Goal: Information Seeking & Learning: Learn about a topic

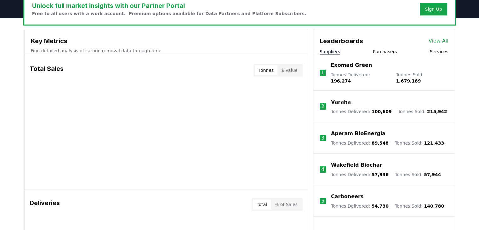
scroll to position [235, 0]
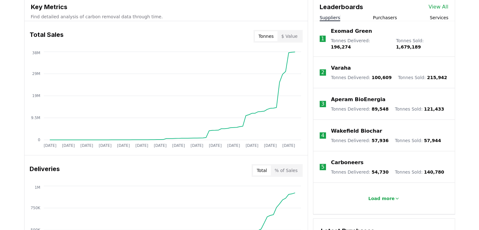
click at [383, 195] on p "Load more" at bounding box center [381, 198] width 26 height 6
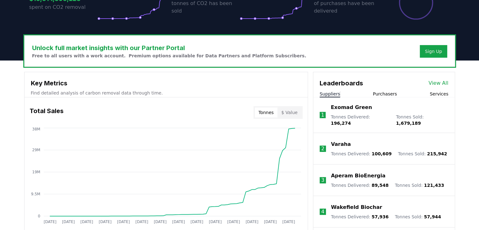
scroll to position [154, 0]
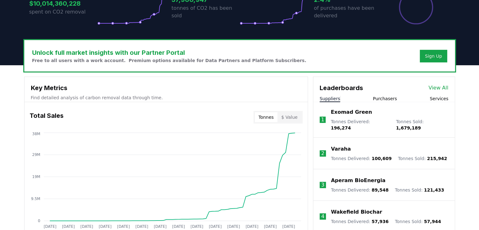
click at [340, 145] on p "Varaha" at bounding box center [341, 149] width 20 height 8
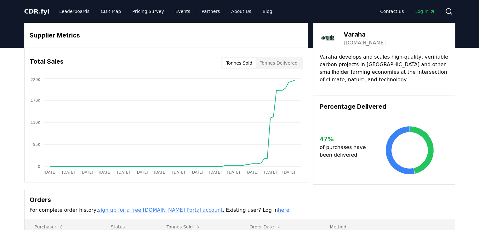
click at [30, 9] on span "CDR . fyi" at bounding box center [36, 12] width 25 height 8
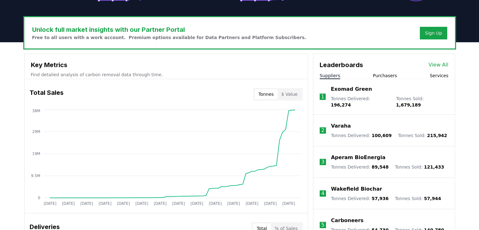
scroll to position [178, 0]
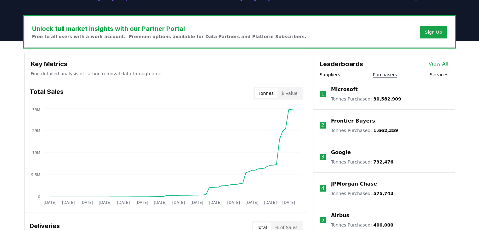
click at [380, 71] on button "Purchasers" at bounding box center [385, 74] width 24 height 6
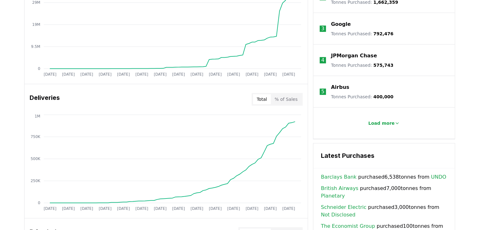
scroll to position [307, 0]
drag, startPoint x: 378, startPoint y: 124, endPoint x: 368, endPoint y: 125, distance: 10.1
click at [368, 125] on button "Load more" at bounding box center [384, 122] width 42 height 13
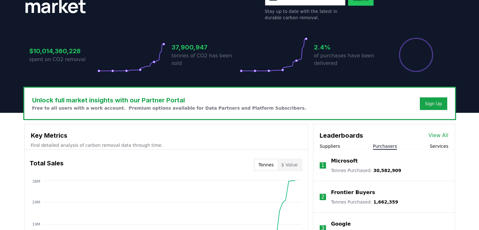
scroll to position [112, 0]
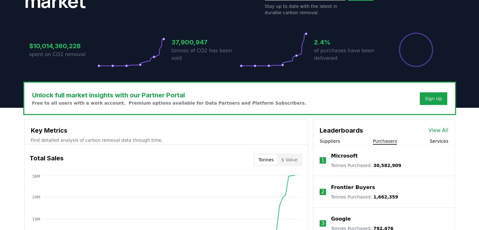
click at [438, 142] on button "Services" at bounding box center [438, 141] width 19 height 6
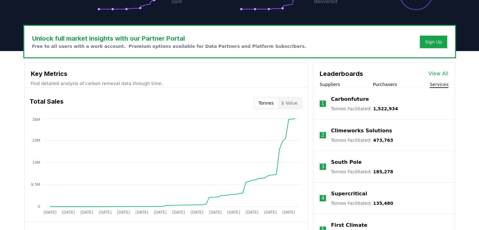
scroll to position [168, 0]
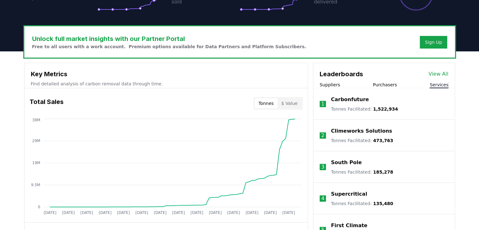
click at [339, 88] on li "1 Carbonfuture Tonnes Facilitated : 1,522,934" at bounding box center [383, 103] width 141 height 31
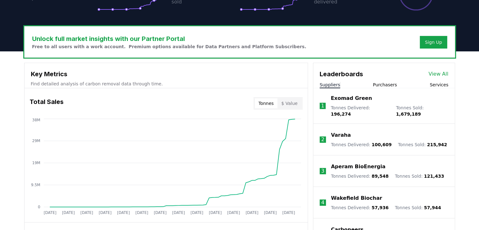
click at [336, 86] on button "Suppliers" at bounding box center [329, 84] width 20 height 6
click at [437, 75] on link "View All" at bounding box center [438, 74] width 20 height 8
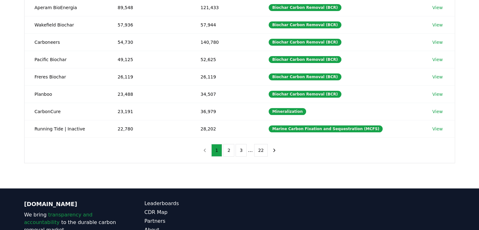
scroll to position [137, 0]
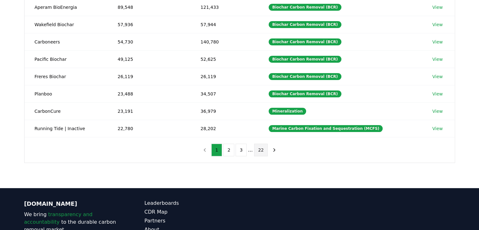
click at [256, 149] on button "22" at bounding box center [261, 149] width 14 height 13
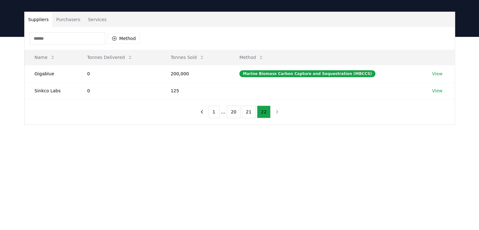
scroll to position [36, 0]
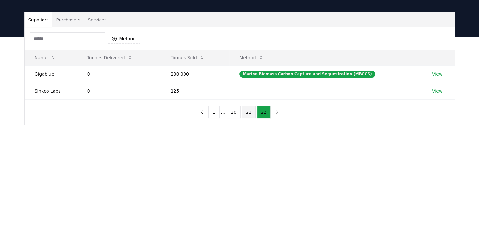
click at [244, 112] on button "21" at bounding box center [249, 112] width 14 height 13
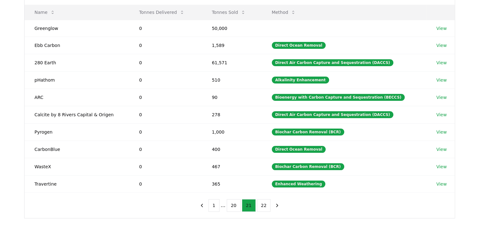
scroll to position [81, 0]
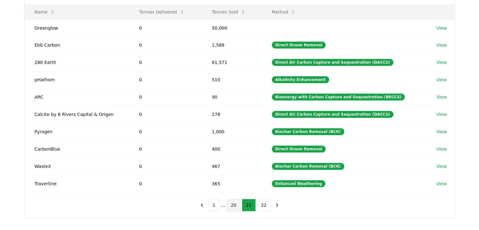
click at [232, 203] on button "20" at bounding box center [234, 205] width 14 height 13
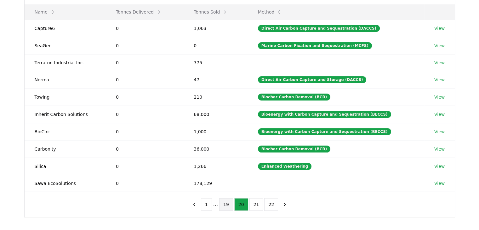
click at [225, 203] on button "19" at bounding box center [226, 204] width 14 height 13
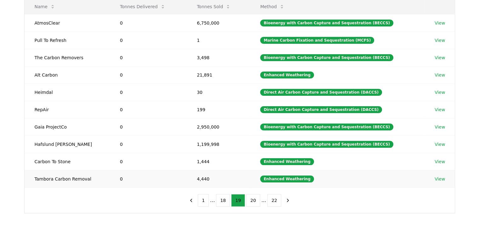
scroll to position [87, 0]
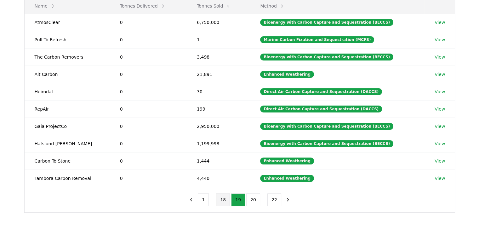
click at [224, 199] on button "18" at bounding box center [223, 199] width 14 height 13
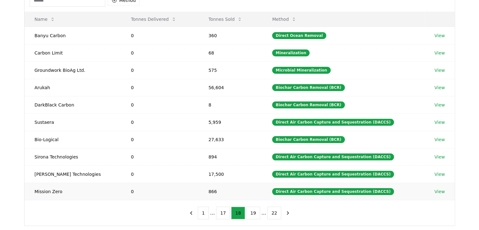
scroll to position [78, 0]
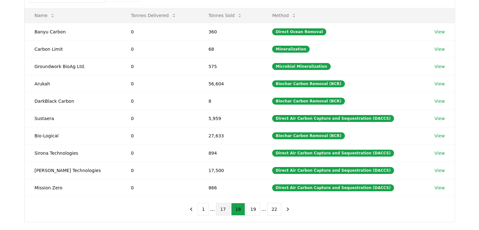
click at [223, 203] on button "17" at bounding box center [223, 209] width 14 height 13
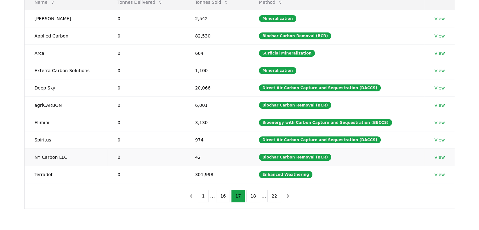
scroll to position [93, 0]
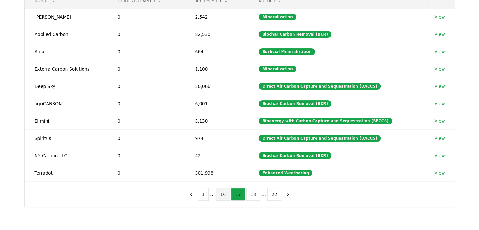
click at [223, 193] on button "16" at bounding box center [223, 194] width 14 height 13
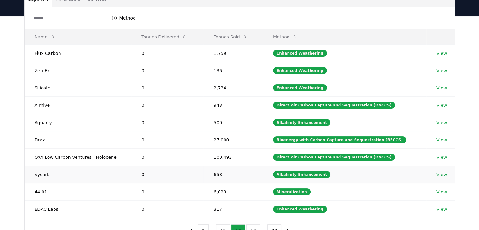
scroll to position [96, 0]
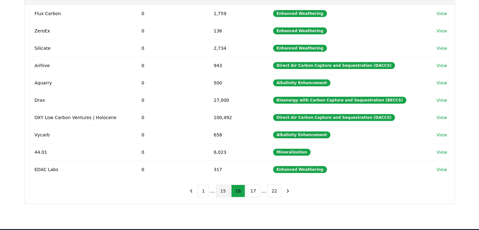
click at [223, 186] on button "15" at bounding box center [223, 190] width 14 height 13
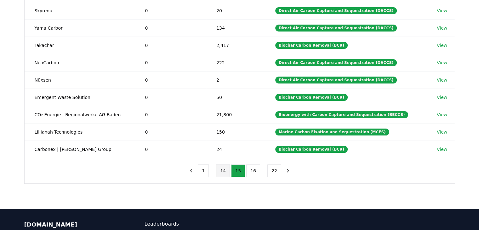
scroll to position [117, 0]
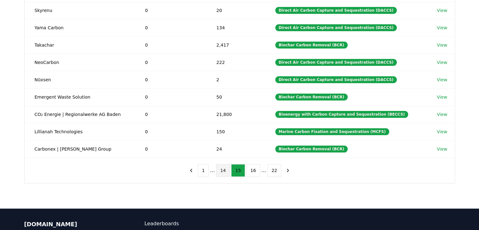
click at [225, 168] on button "14" at bounding box center [223, 170] width 14 height 13
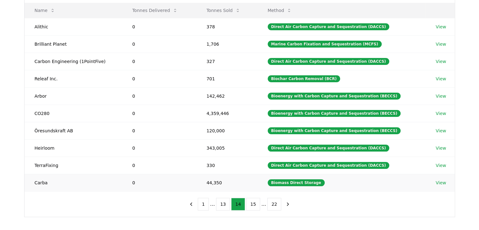
scroll to position [83, 0]
click at [226, 204] on button "13" at bounding box center [223, 204] width 14 height 13
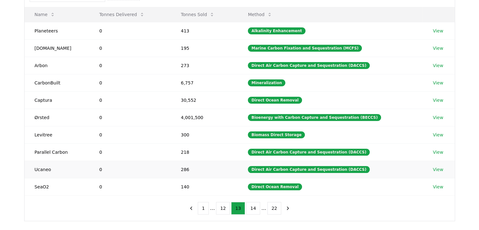
scroll to position [84, 0]
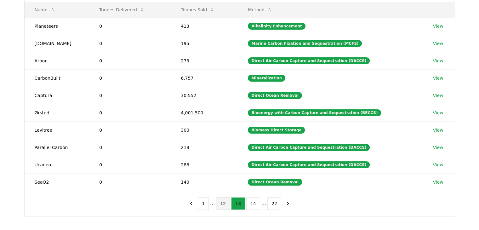
click at [226, 204] on button "12" at bounding box center [223, 203] width 14 height 13
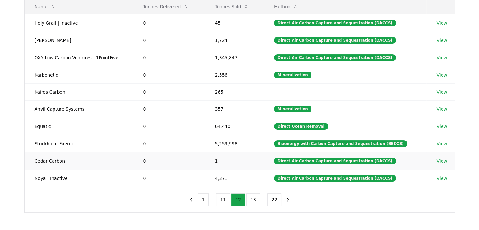
scroll to position [87, 0]
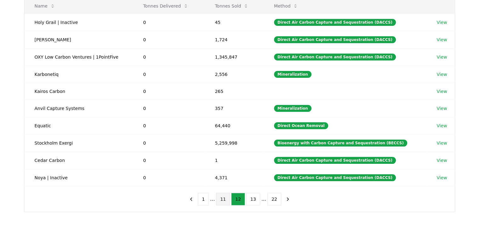
click at [222, 199] on button "11" at bounding box center [223, 199] width 14 height 13
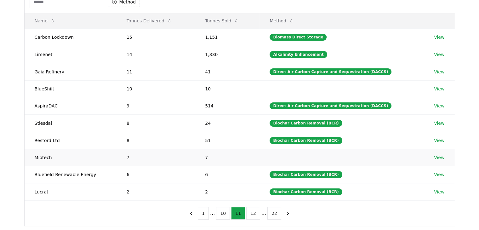
scroll to position [72, 0]
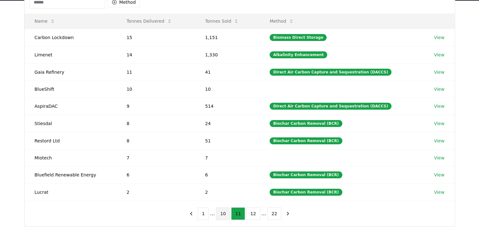
click at [224, 213] on button "10" at bounding box center [223, 213] width 14 height 13
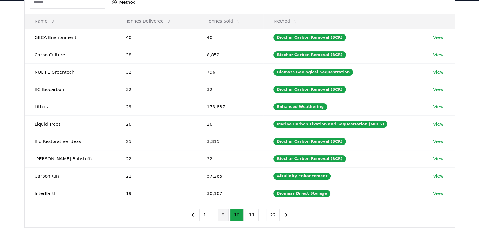
click at [223, 215] on button "9" at bounding box center [222, 214] width 11 height 13
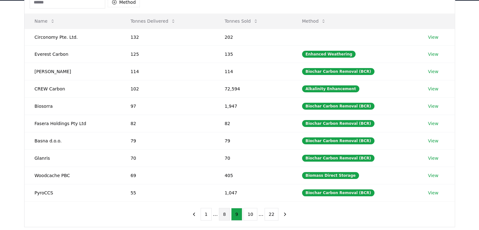
click at [224, 217] on button "8" at bounding box center [224, 214] width 11 height 13
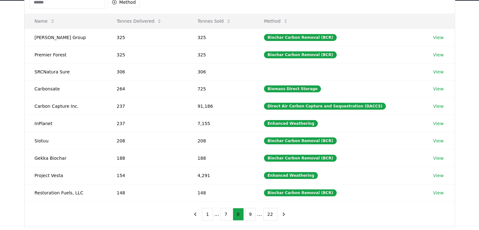
click at [224, 217] on button "7" at bounding box center [225, 214] width 11 height 13
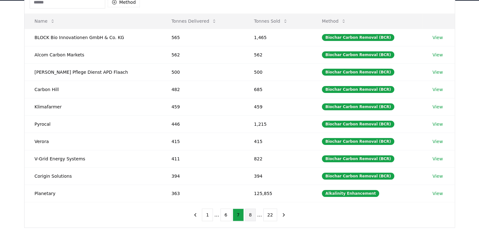
click at [224, 217] on button "6" at bounding box center [225, 214] width 11 height 13
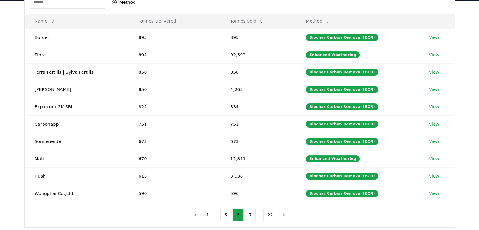
click at [224, 217] on button "5" at bounding box center [225, 214] width 11 height 13
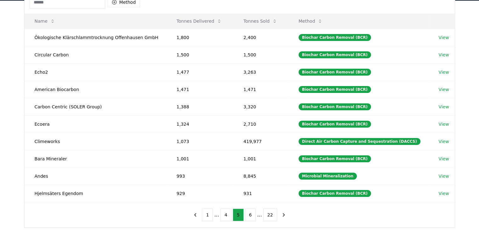
click at [224, 217] on button "4" at bounding box center [225, 214] width 11 height 13
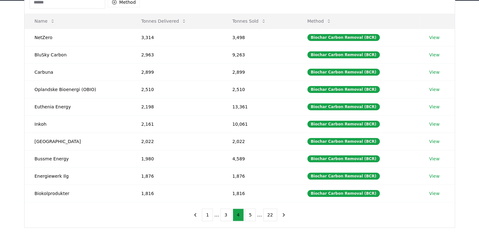
click at [224, 217] on button "3" at bounding box center [225, 214] width 11 height 13
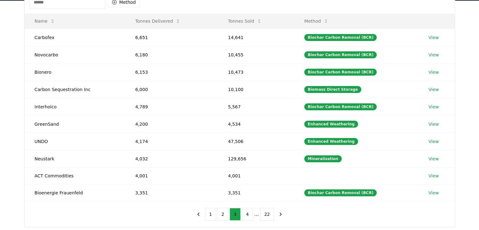
click at [224, 217] on button "2" at bounding box center [222, 214] width 11 height 13
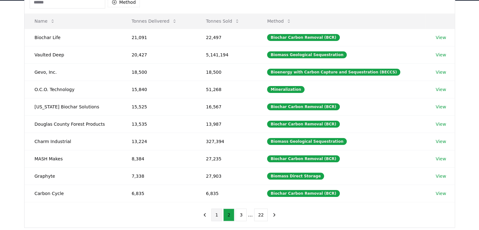
click at [219, 216] on button "1" at bounding box center [216, 214] width 11 height 13
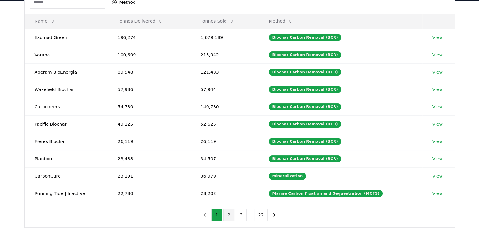
click at [227, 217] on button "2" at bounding box center [228, 214] width 11 height 13
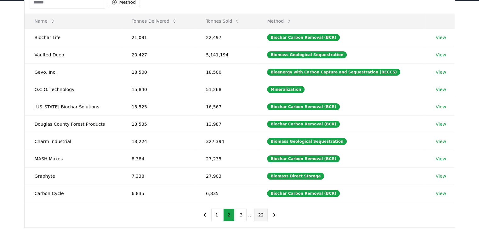
click at [261, 214] on button "22" at bounding box center [261, 214] width 14 height 13
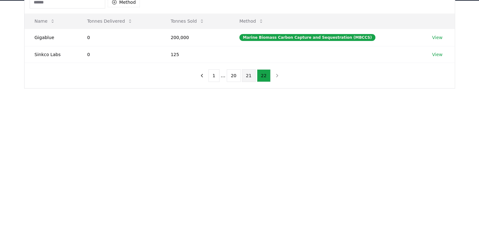
click at [247, 74] on button "21" at bounding box center [249, 75] width 14 height 13
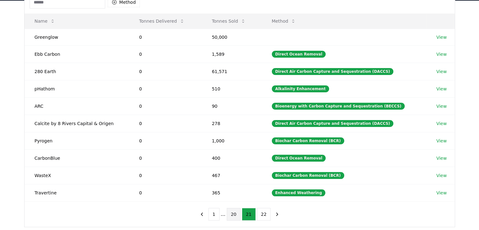
click at [232, 214] on button "20" at bounding box center [234, 214] width 14 height 13
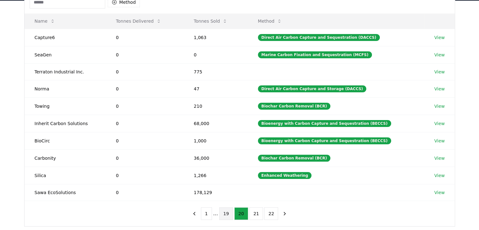
click at [229, 214] on button "19" at bounding box center [226, 213] width 14 height 13
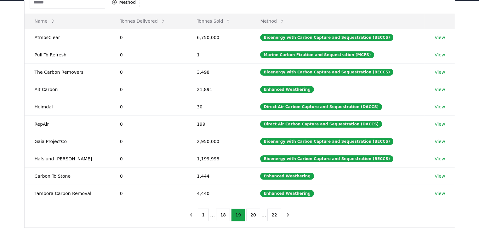
click at [229, 214] on button "18" at bounding box center [223, 214] width 14 height 13
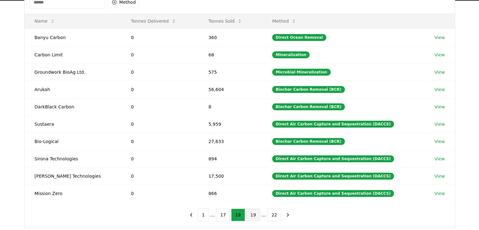
click at [229, 214] on button "17" at bounding box center [223, 214] width 14 height 13
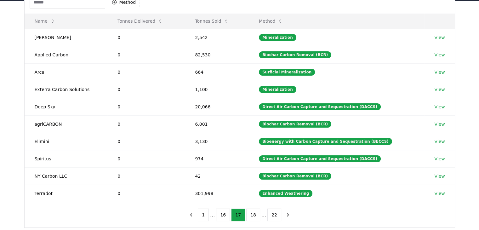
click at [229, 214] on button "16" at bounding box center [223, 214] width 14 height 13
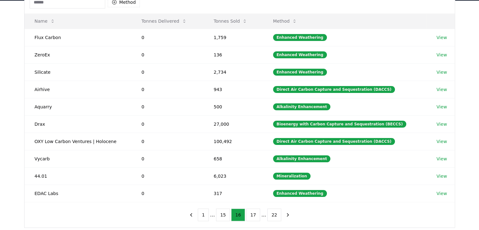
click at [229, 214] on button "15" at bounding box center [223, 214] width 14 height 13
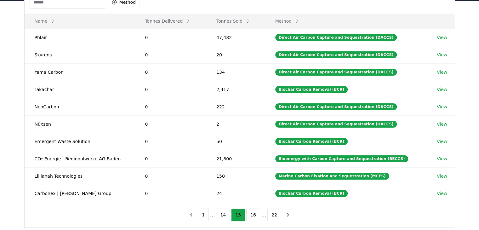
click at [229, 214] on button "14" at bounding box center [223, 214] width 14 height 13
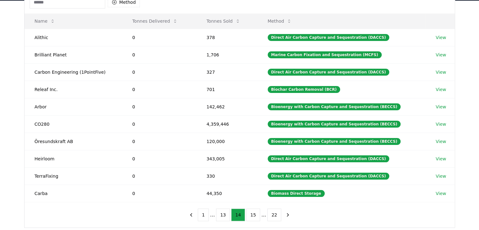
click at [229, 214] on button "13" at bounding box center [223, 214] width 14 height 13
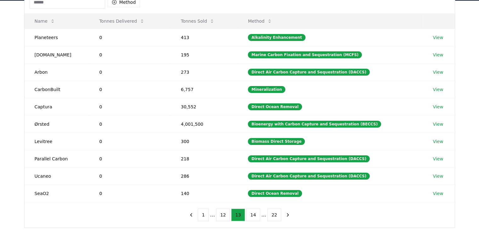
click at [229, 214] on button "12" at bounding box center [223, 214] width 14 height 13
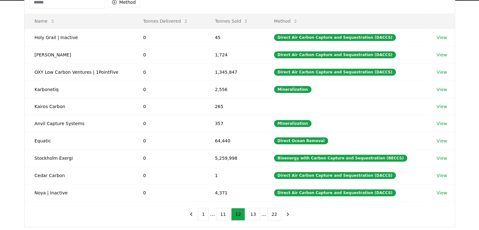
click at [229, 214] on button "11" at bounding box center [223, 214] width 14 height 13
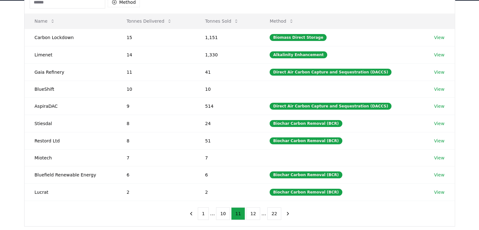
click at [229, 214] on button "10" at bounding box center [223, 213] width 14 height 13
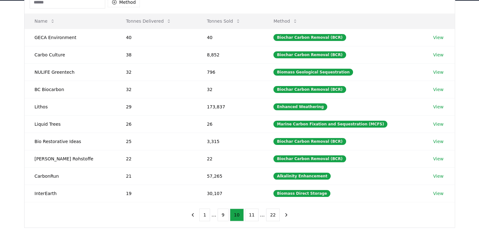
click at [228, 214] on button "9" at bounding box center [222, 214] width 11 height 13
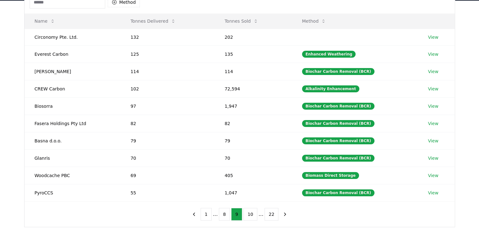
click at [229, 214] on button "8" at bounding box center [224, 214] width 11 height 13
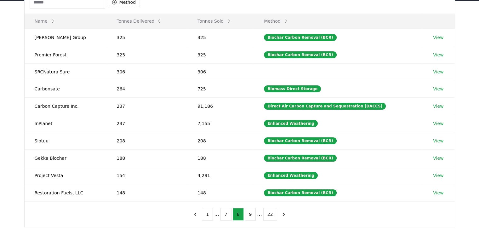
click at [229, 214] on button "7" at bounding box center [225, 214] width 11 height 13
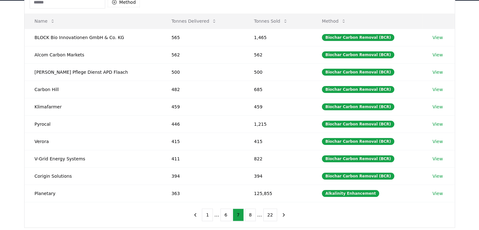
click at [229, 214] on button "6" at bounding box center [225, 214] width 11 height 13
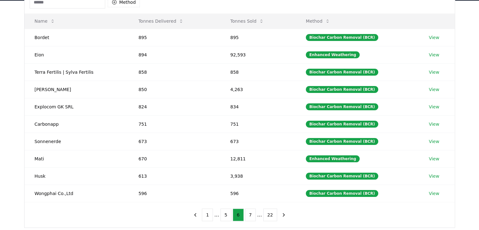
click at [229, 214] on button "5" at bounding box center [225, 214] width 11 height 13
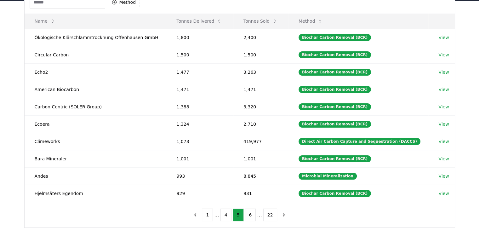
click at [229, 214] on button "4" at bounding box center [225, 214] width 11 height 13
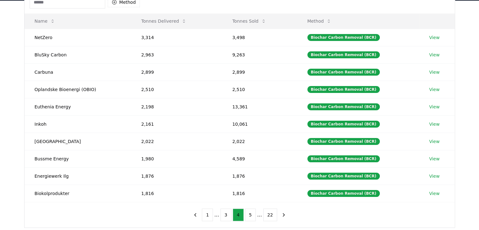
click at [229, 214] on button "3" at bounding box center [225, 214] width 11 height 13
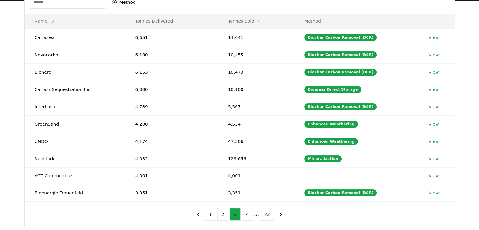
click at [229, 214] on ul "1 2 3 4 ... 22" at bounding box center [239, 214] width 69 height 13
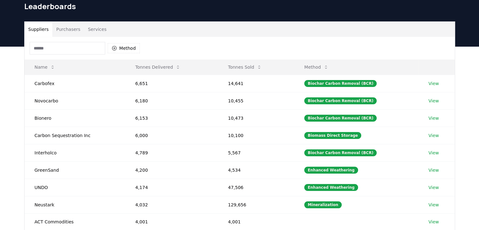
scroll to position [25, 0]
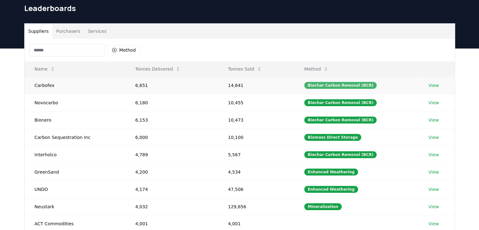
click at [355, 86] on div "Biochar Carbon Removal (BCR)" at bounding box center [340, 85] width 72 height 7
click at [429, 83] on link "View" at bounding box center [433, 85] width 10 height 6
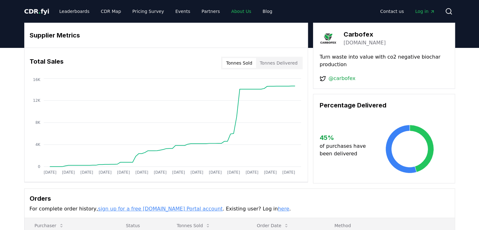
click at [226, 9] on link "About Us" at bounding box center [241, 11] width 30 height 11
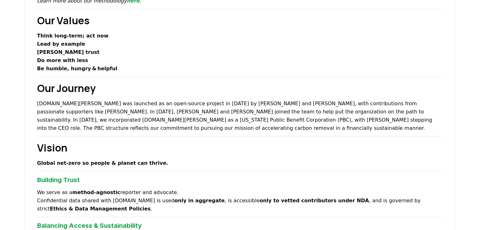
scroll to position [110, 0]
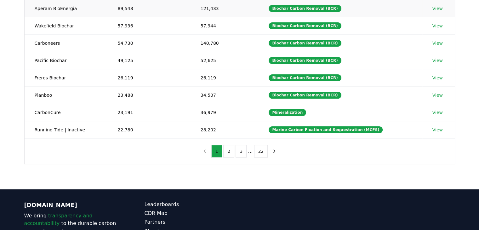
scroll to position [142, 0]
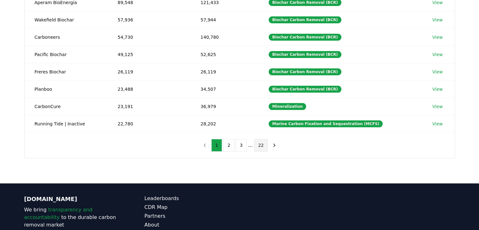
click at [258, 148] on button "22" at bounding box center [261, 145] width 14 height 13
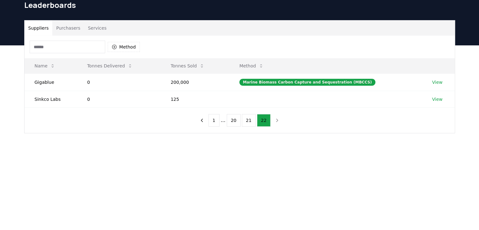
scroll to position [27, 0]
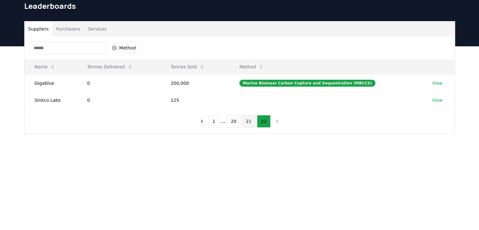
click at [245, 118] on button "21" at bounding box center [249, 121] width 14 height 13
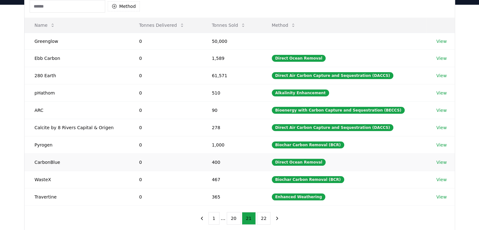
scroll to position [68, 0]
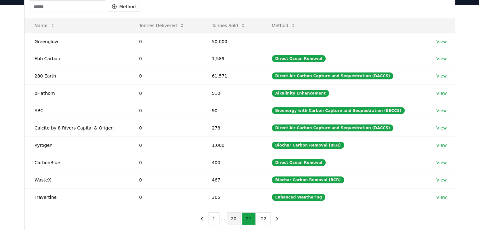
click at [232, 216] on button "20" at bounding box center [234, 218] width 14 height 13
